Goal: Navigation & Orientation: Find specific page/section

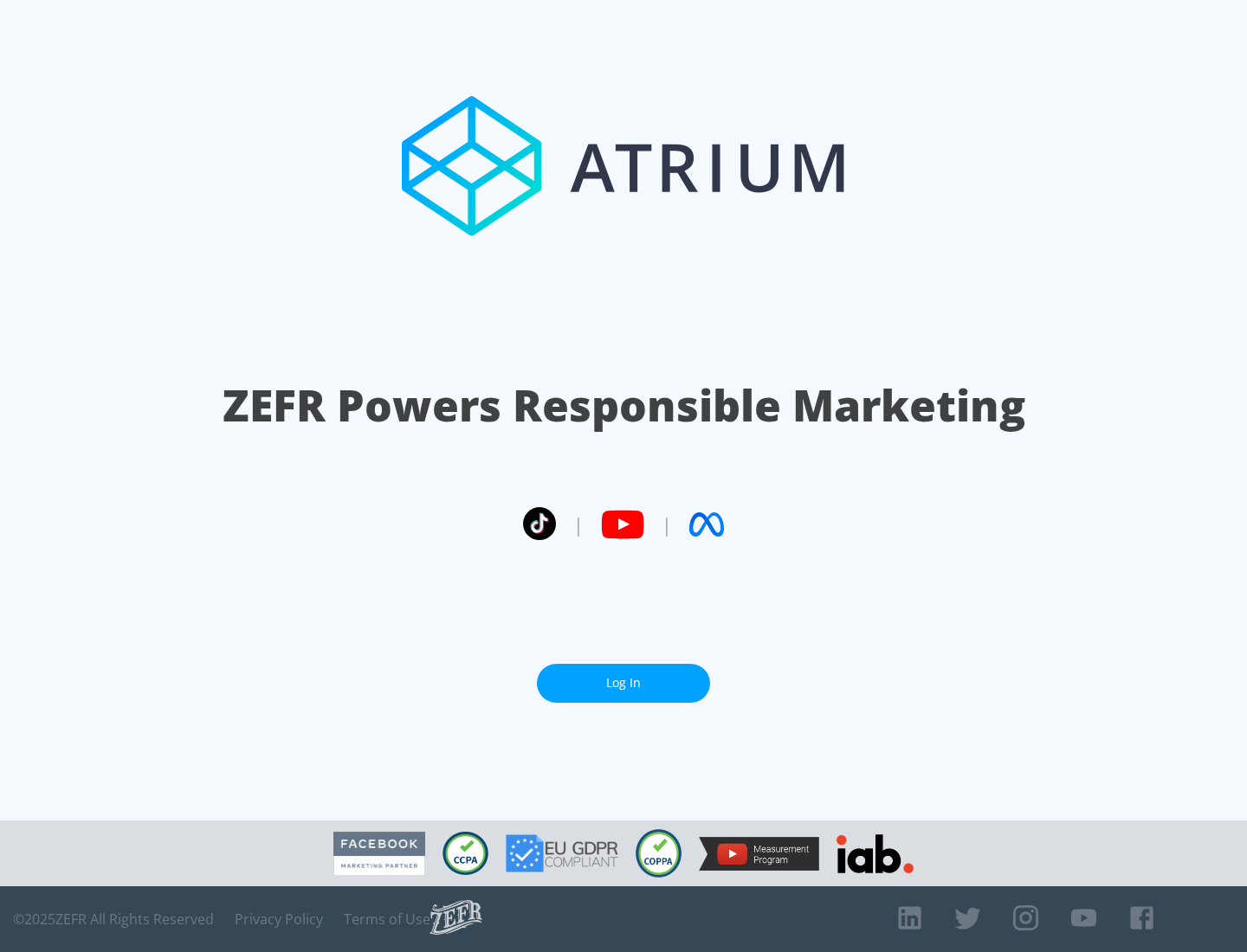
click at [624, 677] on link "Log In" at bounding box center [624, 683] width 173 height 39
